Goal: Information Seeking & Learning: Check status

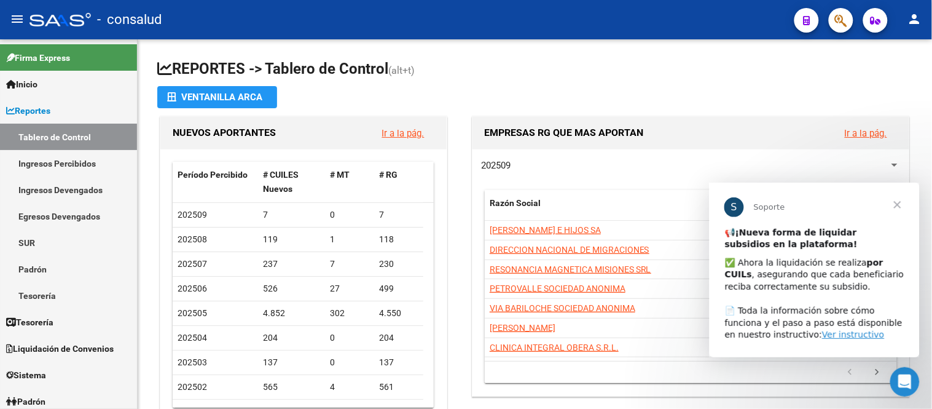
click at [895, 201] on span "Cerrar" at bounding box center [897, 204] width 44 height 44
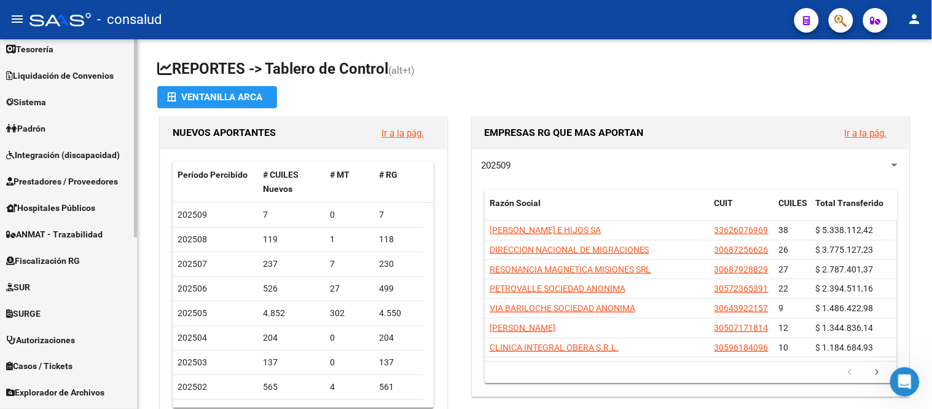
scroll to position [322, 0]
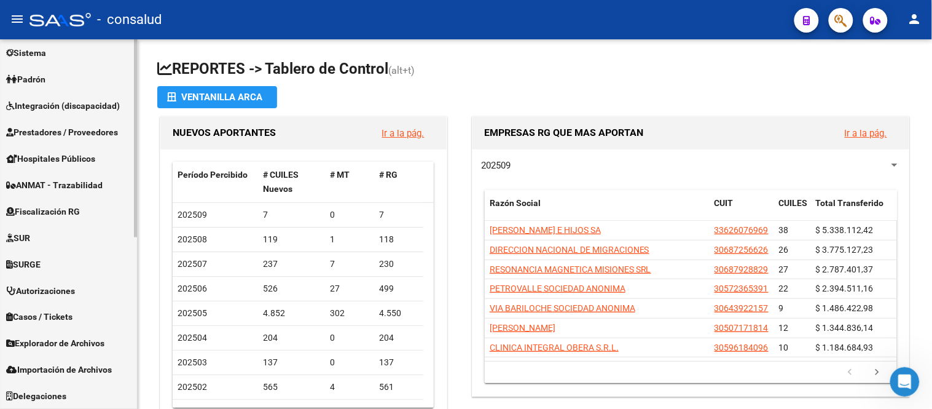
click at [71, 208] on span "Fiscalización RG" at bounding box center [43, 212] width 74 height 14
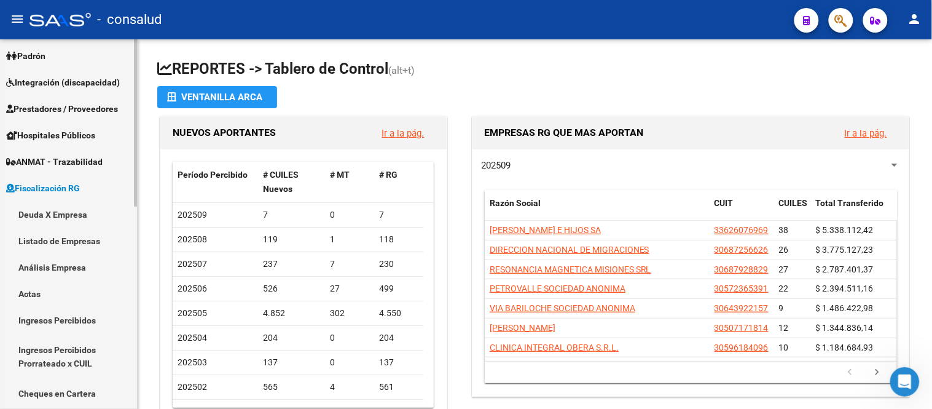
scroll to position [138, 0]
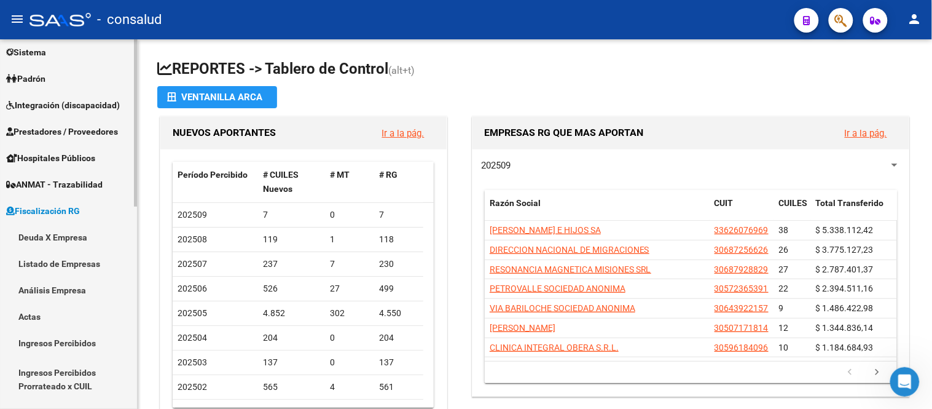
click at [56, 235] on link "Deuda X Empresa" at bounding box center [68, 237] width 137 height 26
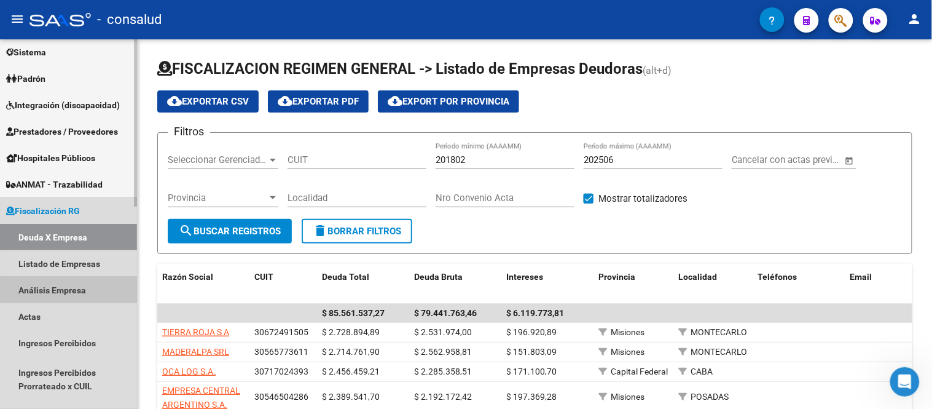
click at [35, 291] on link "Análisis Empresa" at bounding box center [68, 289] width 137 height 26
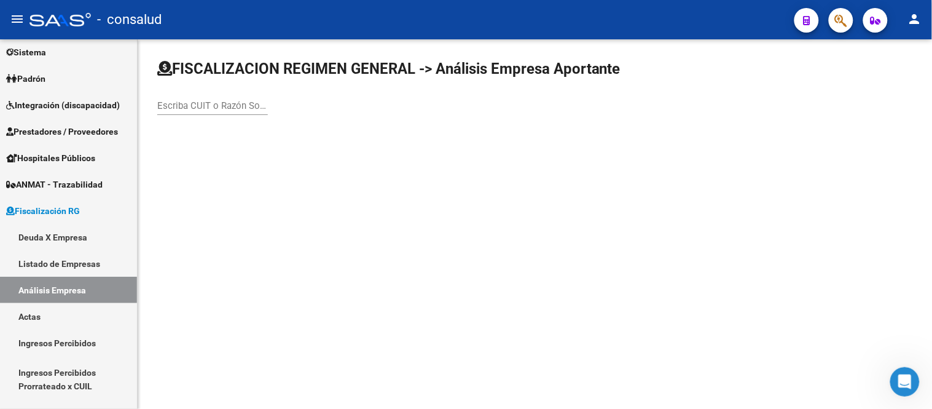
click at [173, 100] on div "Escriba CUIT o Razón Social para buscar" at bounding box center [212, 101] width 111 height 26
type input "20084972380"
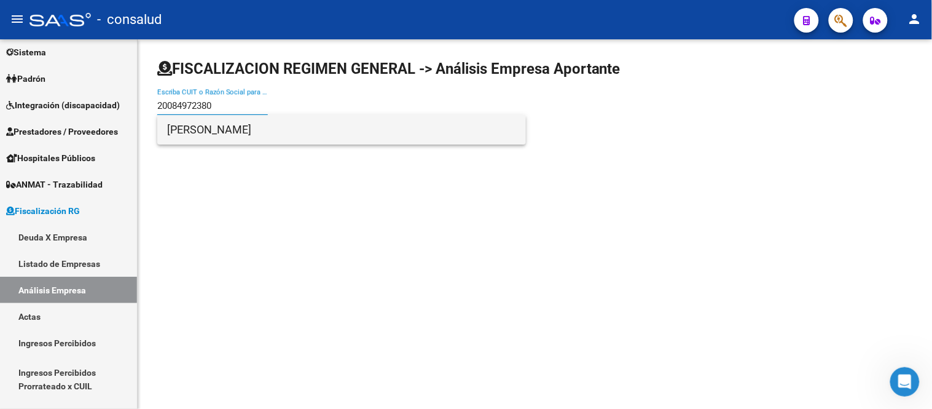
click at [248, 130] on span "[PERSON_NAME]" at bounding box center [341, 129] width 349 height 29
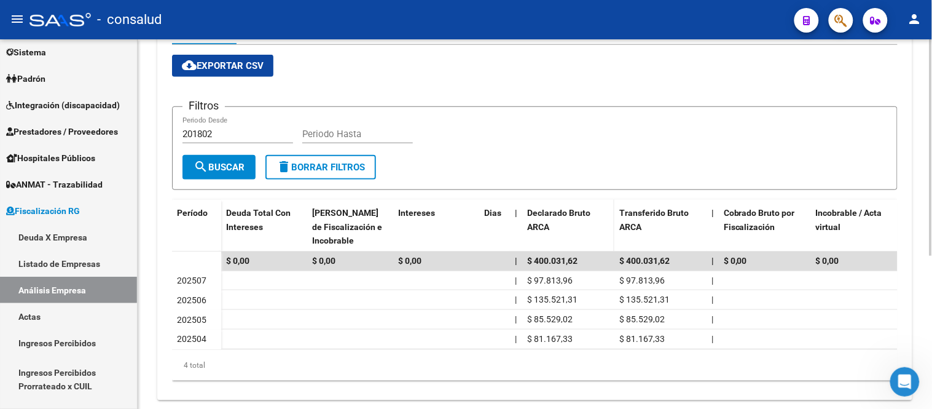
scroll to position [263, 0]
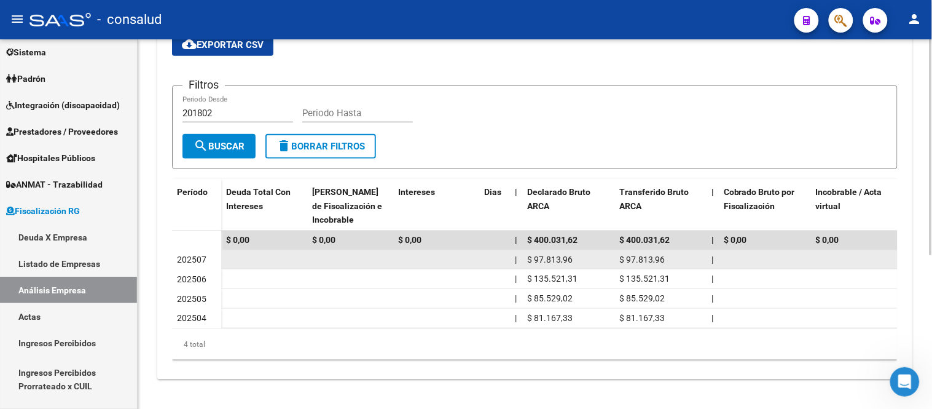
click at [565, 254] on span "$ 97.813,96" at bounding box center [549, 259] width 45 height 10
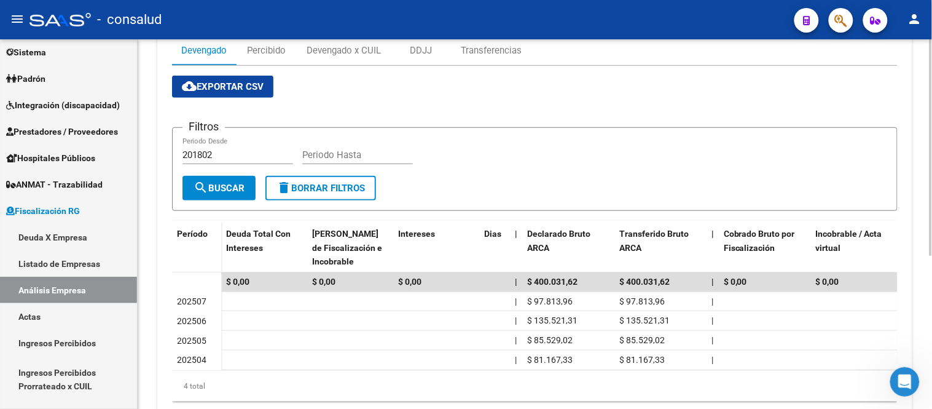
scroll to position [127, 0]
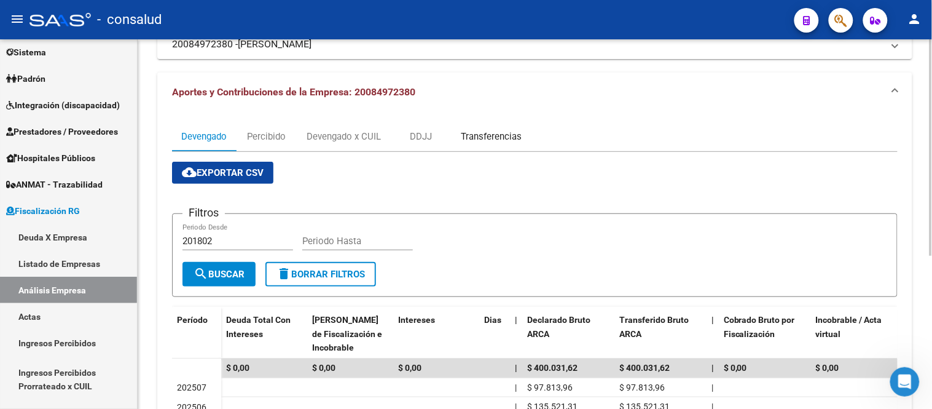
click at [498, 135] on div "Transferencias" at bounding box center [491, 137] width 61 height 14
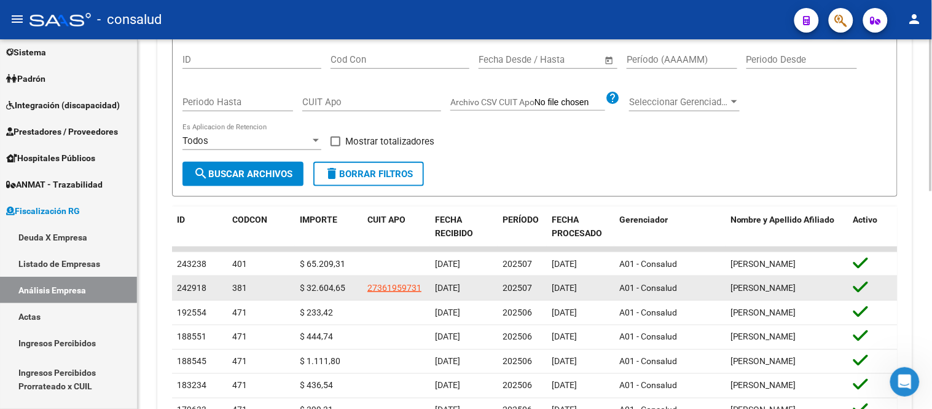
scroll to position [341, 0]
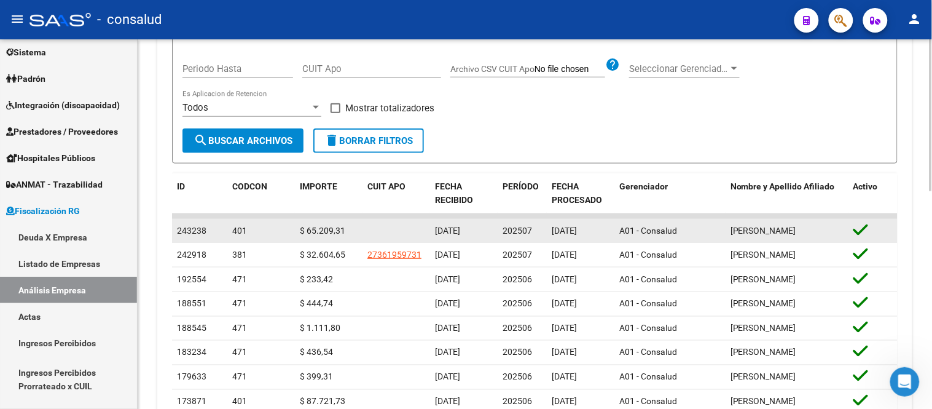
drag, startPoint x: 555, startPoint y: 234, endPoint x: 585, endPoint y: 231, distance: 29.6
click at [577, 231] on span "[DATE]" at bounding box center [564, 230] width 25 height 10
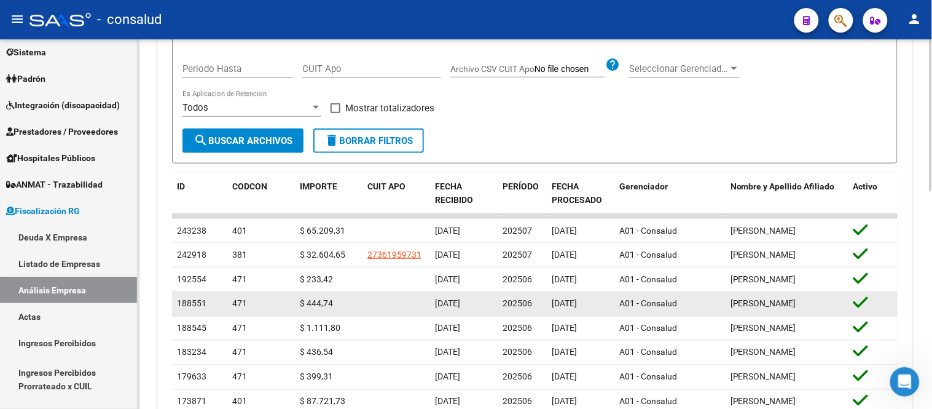
scroll to position [409, 0]
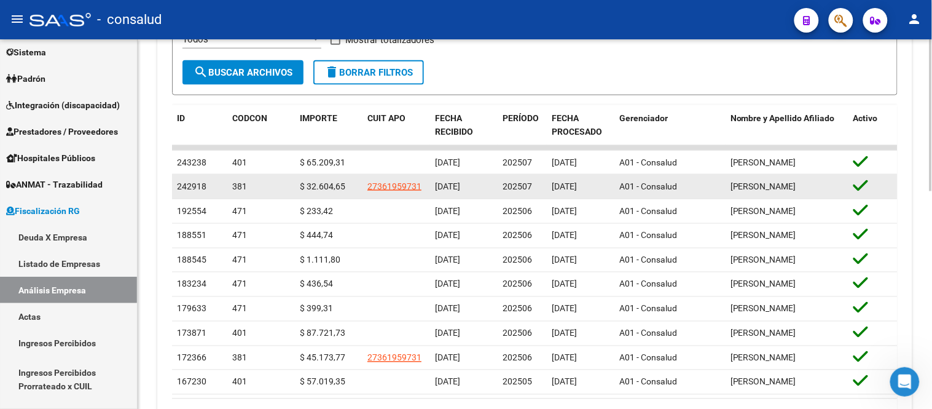
drag, startPoint x: 562, startPoint y: 194, endPoint x: 581, endPoint y: 191, distance: 19.8
click at [577, 191] on span "[DATE]" at bounding box center [564, 186] width 25 height 10
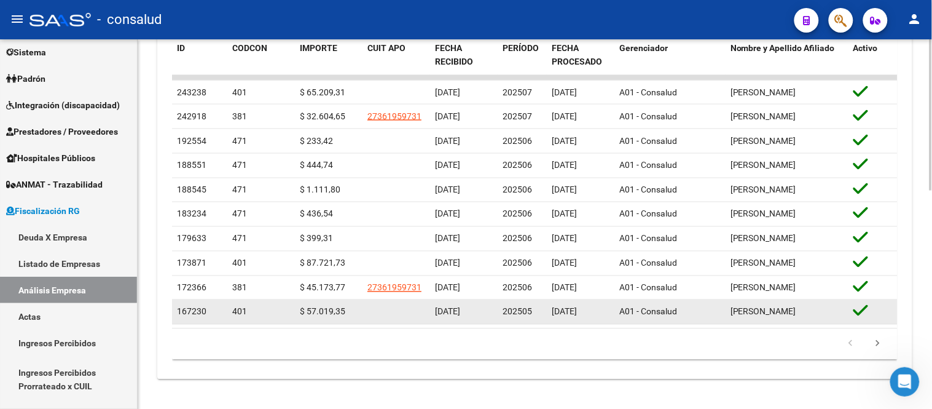
scroll to position [462, 0]
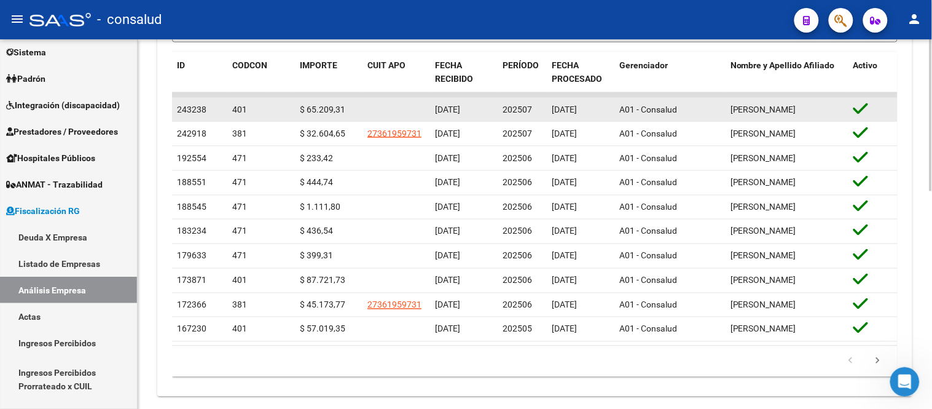
drag, startPoint x: 447, startPoint y: 113, endPoint x: 466, endPoint y: 114, distance: 19.1
click at [460, 114] on span "[DATE]" at bounding box center [447, 109] width 25 height 10
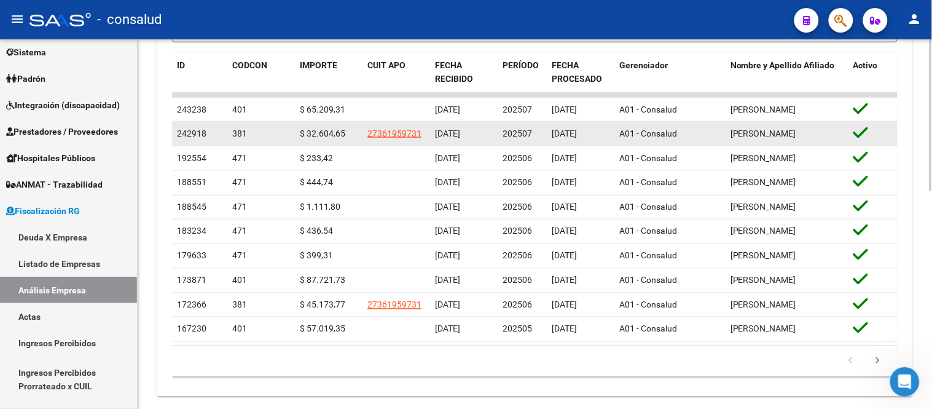
drag, startPoint x: 438, startPoint y: 141, endPoint x: 471, endPoint y: 140, distance: 32.6
click at [460, 138] on span "[DATE]" at bounding box center [447, 133] width 25 height 10
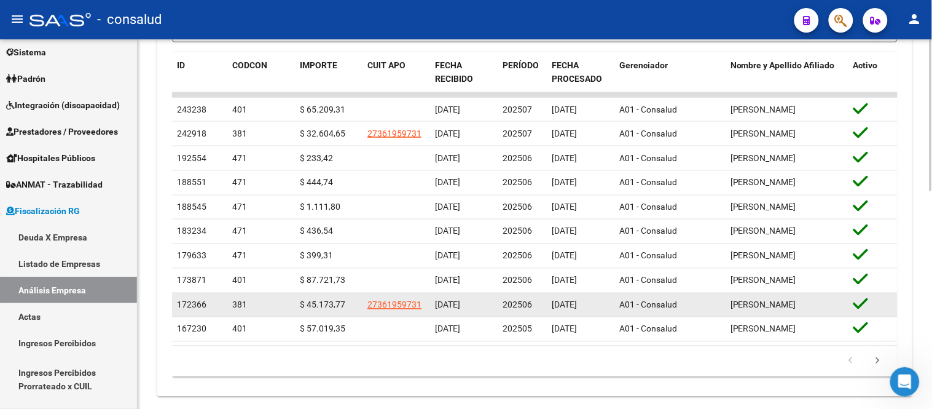
drag, startPoint x: 435, startPoint y: 351, endPoint x: 480, endPoint y: 349, distance: 44.9
click at [460, 310] on span "[DATE]" at bounding box center [447, 305] width 25 height 10
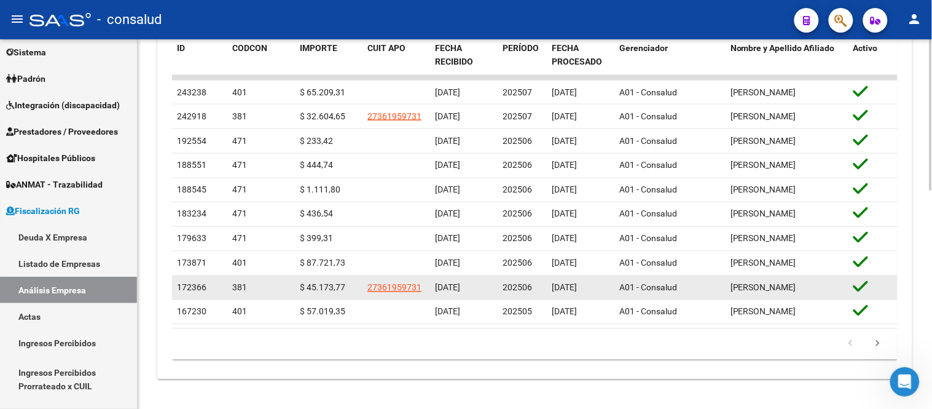
scroll to position [530, 0]
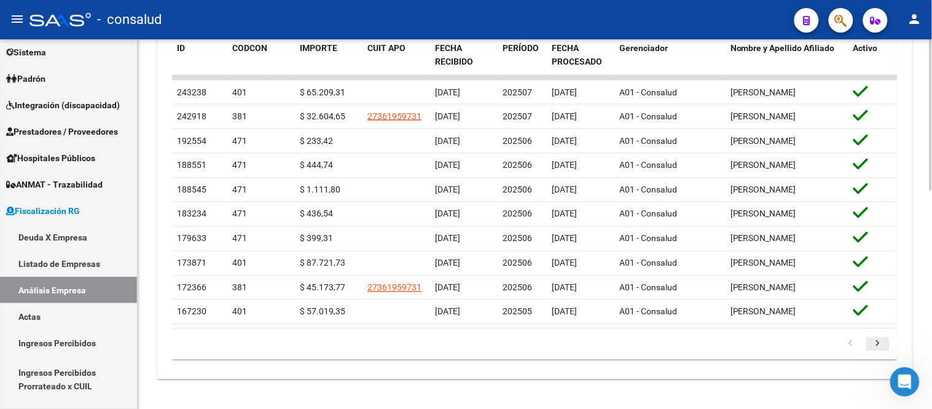
click at [880, 340] on icon "go to next page" at bounding box center [878, 345] width 16 height 15
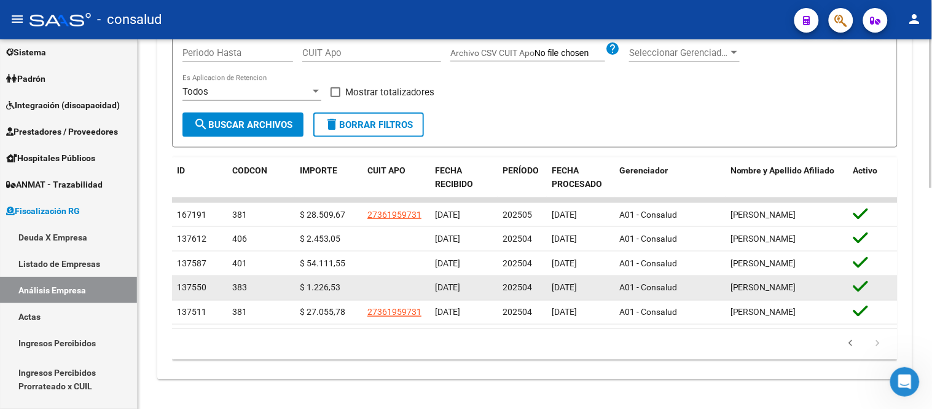
scroll to position [377, 0]
